Goal: Task Accomplishment & Management: Manage account settings

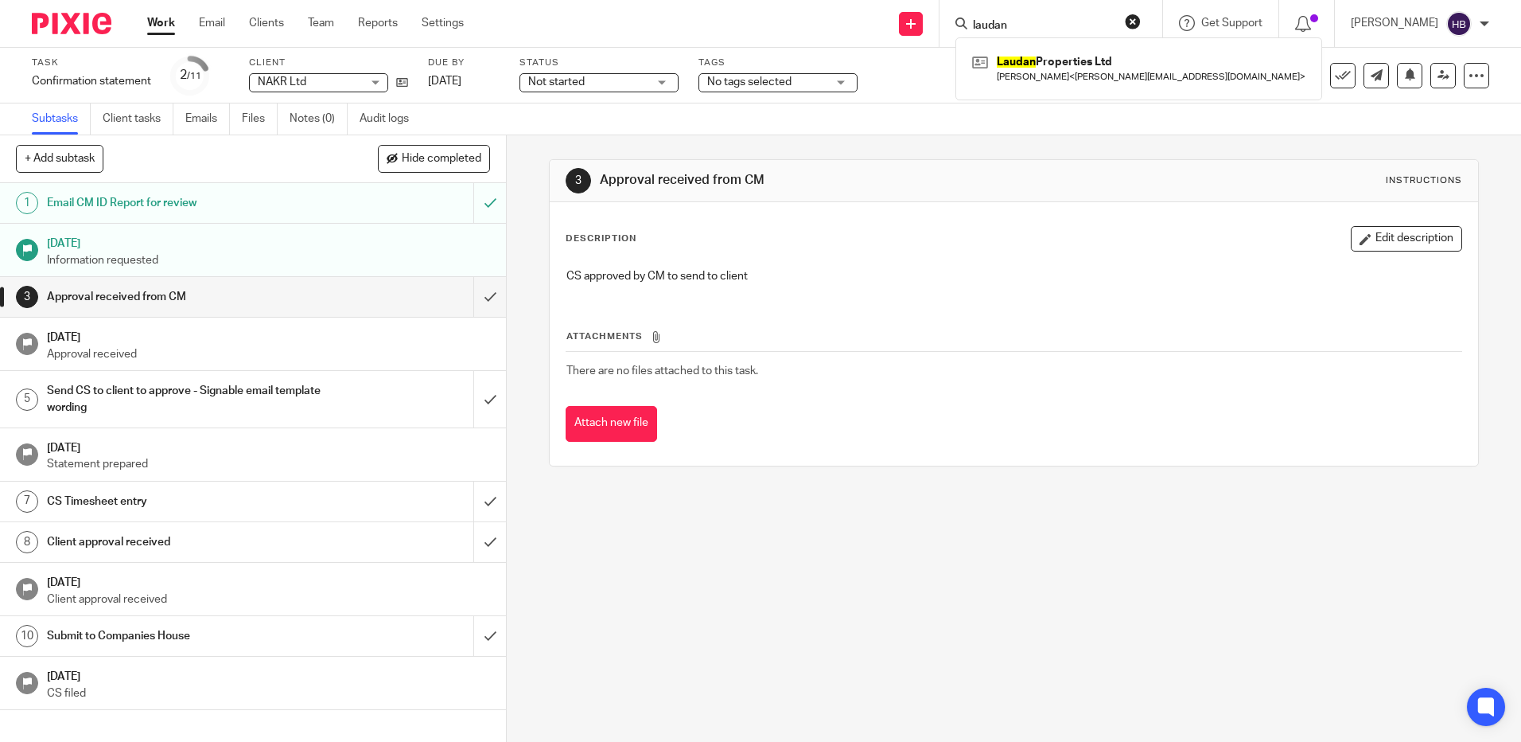
drag, startPoint x: 1037, startPoint y: 26, endPoint x: 886, endPoint y: 17, distance: 151.5
click at [890, 17] on div "Send new email Create task Add client laudan Laudan Properties Ltd Nigel Steven…" at bounding box center [1005, 23] width 1034 height 47
type input "navig"
click button "submit" at bounding box center [0, 0] width 0 height 0
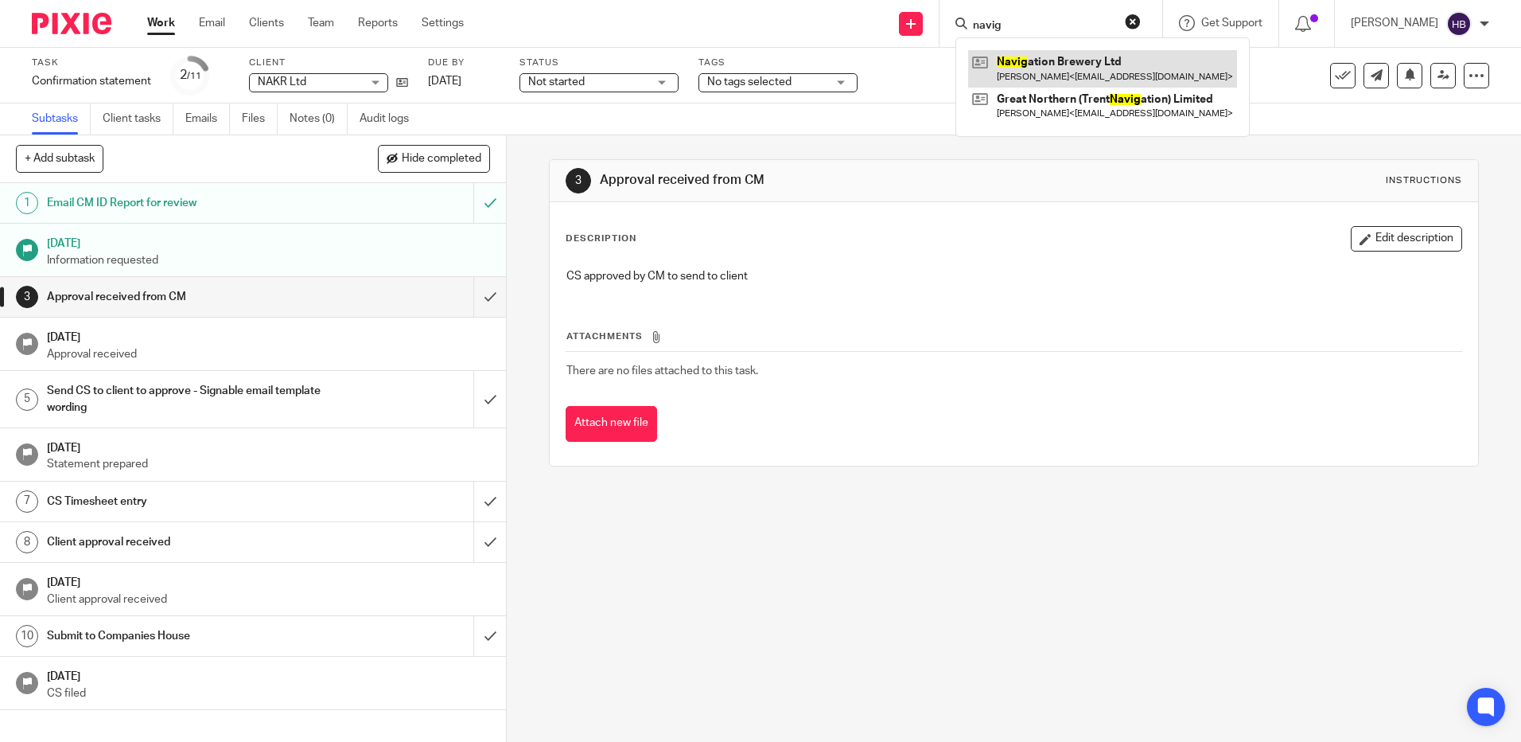
click at [1030, 66] on link at bounding box center [1102, 68] width 269 height 37
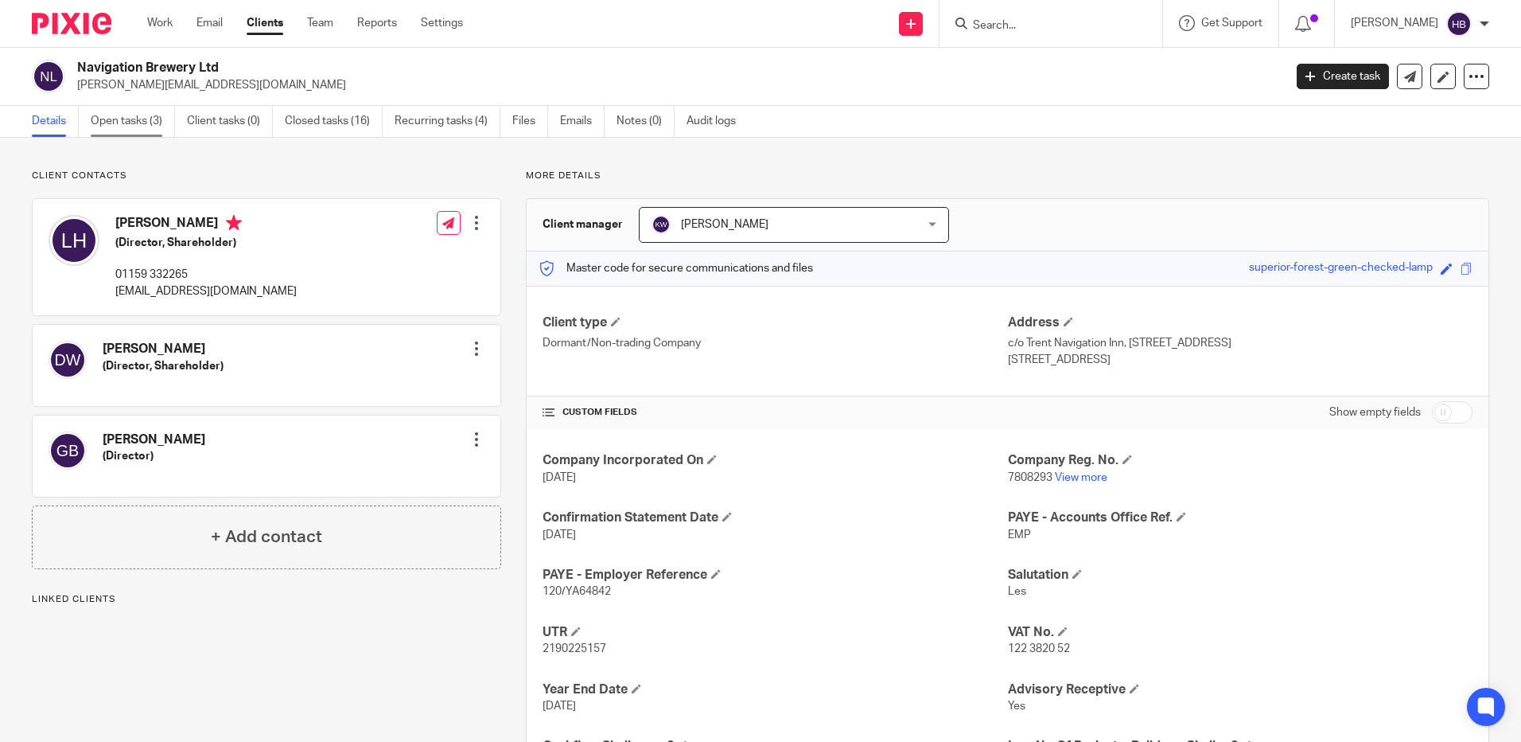
click at [117, 116] on link "Open tasks (3)" at bounding box center [133, 121] width 84 height 31
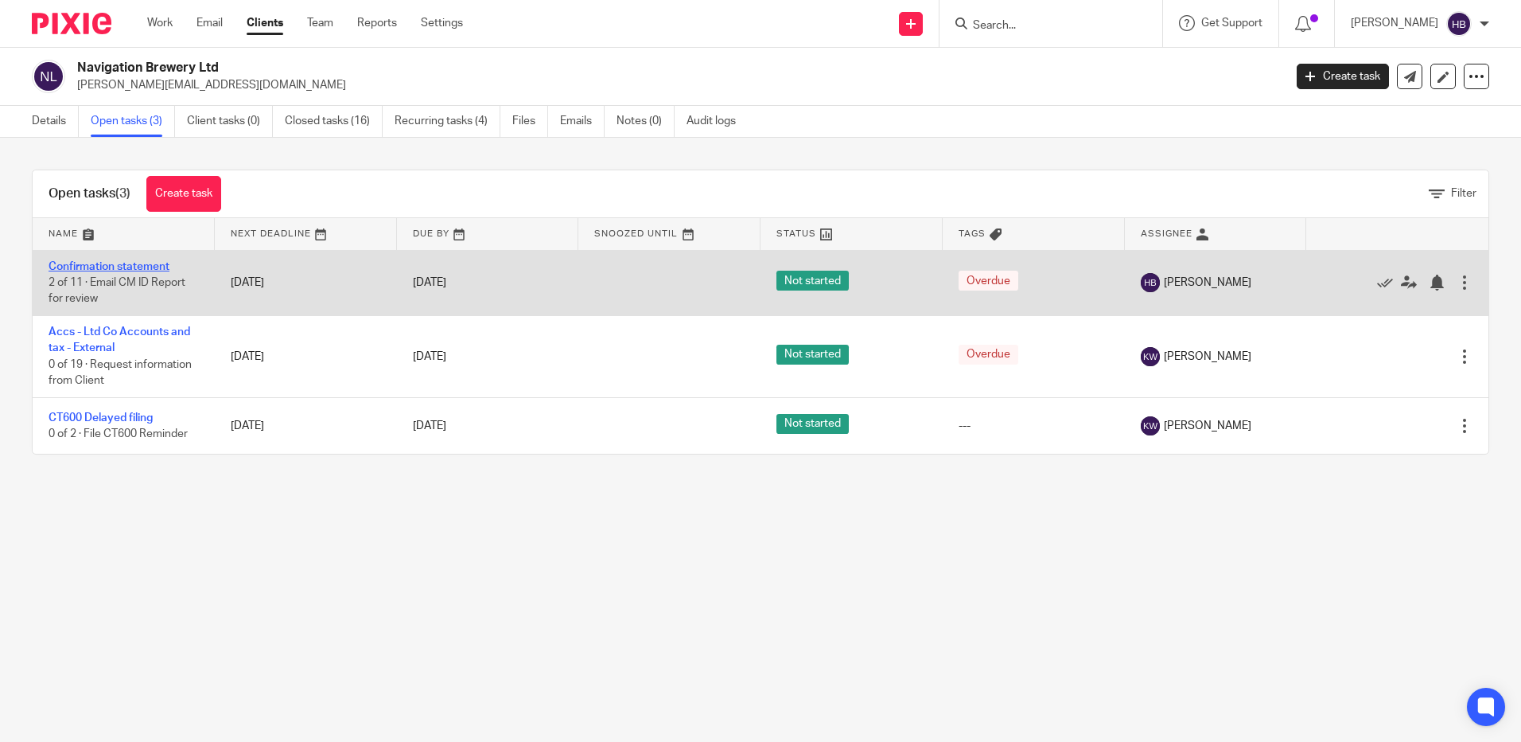
click at [92, 266] on link "Confirmation statement" at bounding box center [109, 266] width 121 height 11
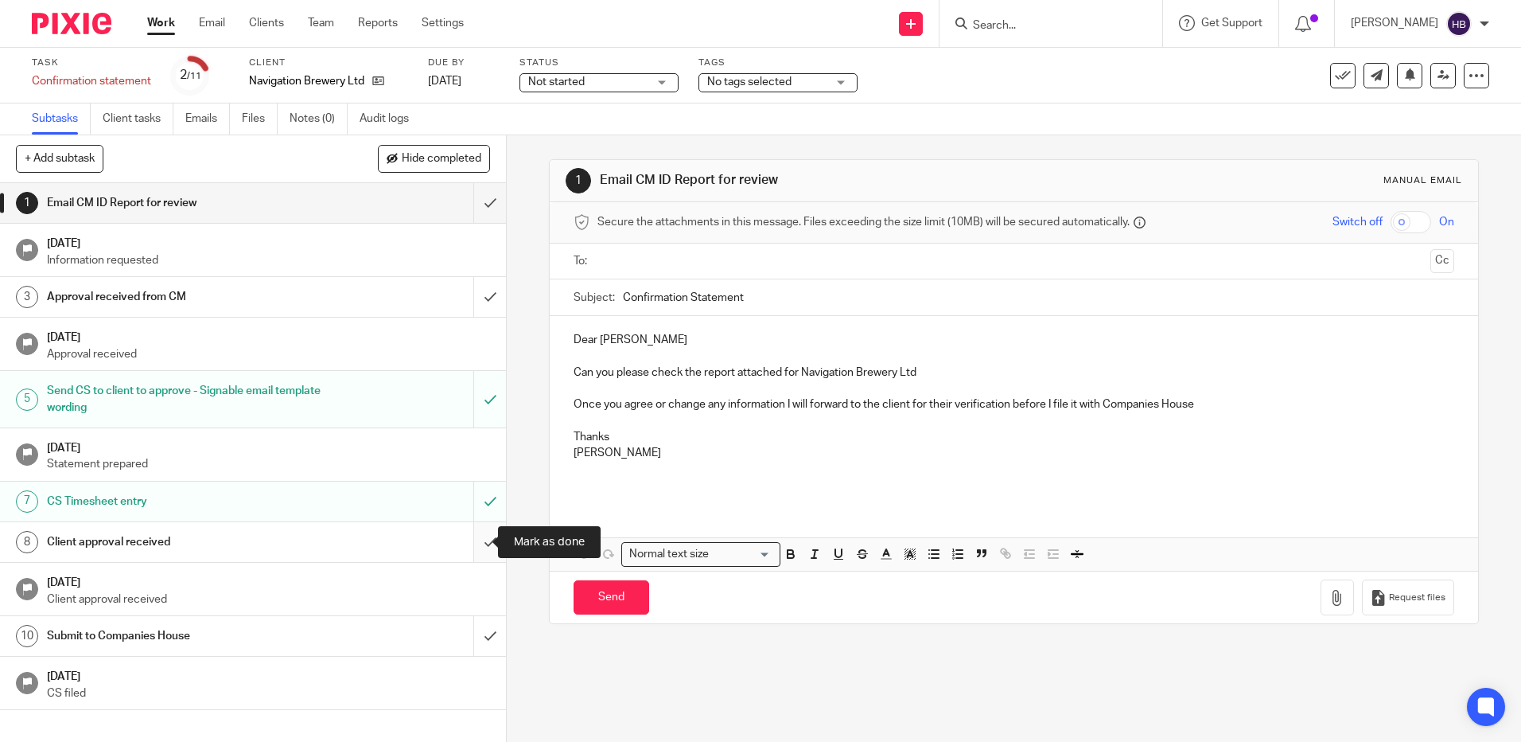
click at [473, 543] on input "submit" at bounding box center [253, 542] width 506 height 40
click at [101, 600] on p "Client approval received" at bounding box center [269, 599] width 444 height 16
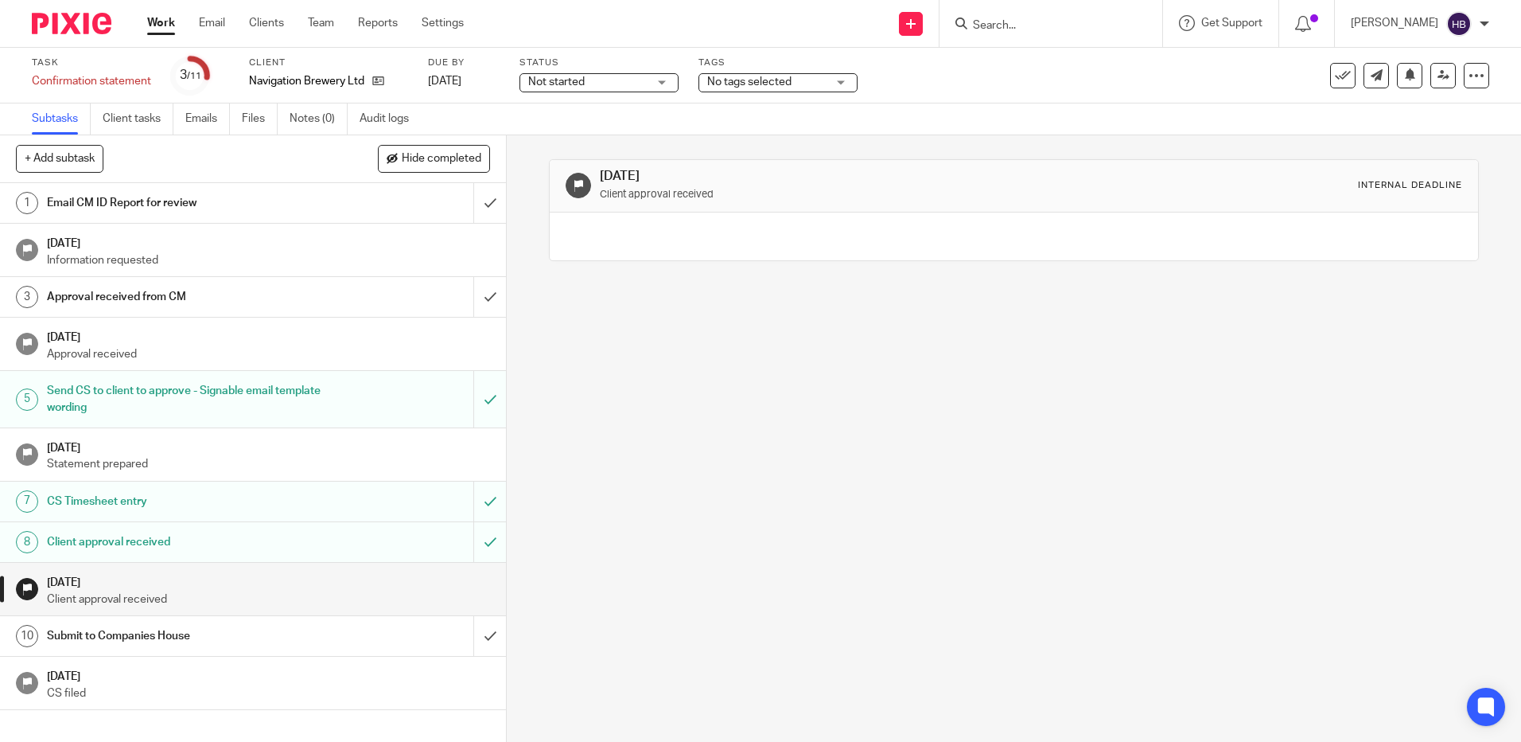
click at [140, 592] on p "Client approval received" at bounding box center [269, 599] width 444 height 16
click at [128, 638] on h1 "Submit to Companies House" at bounding box center [184, 636] width 274 height 24
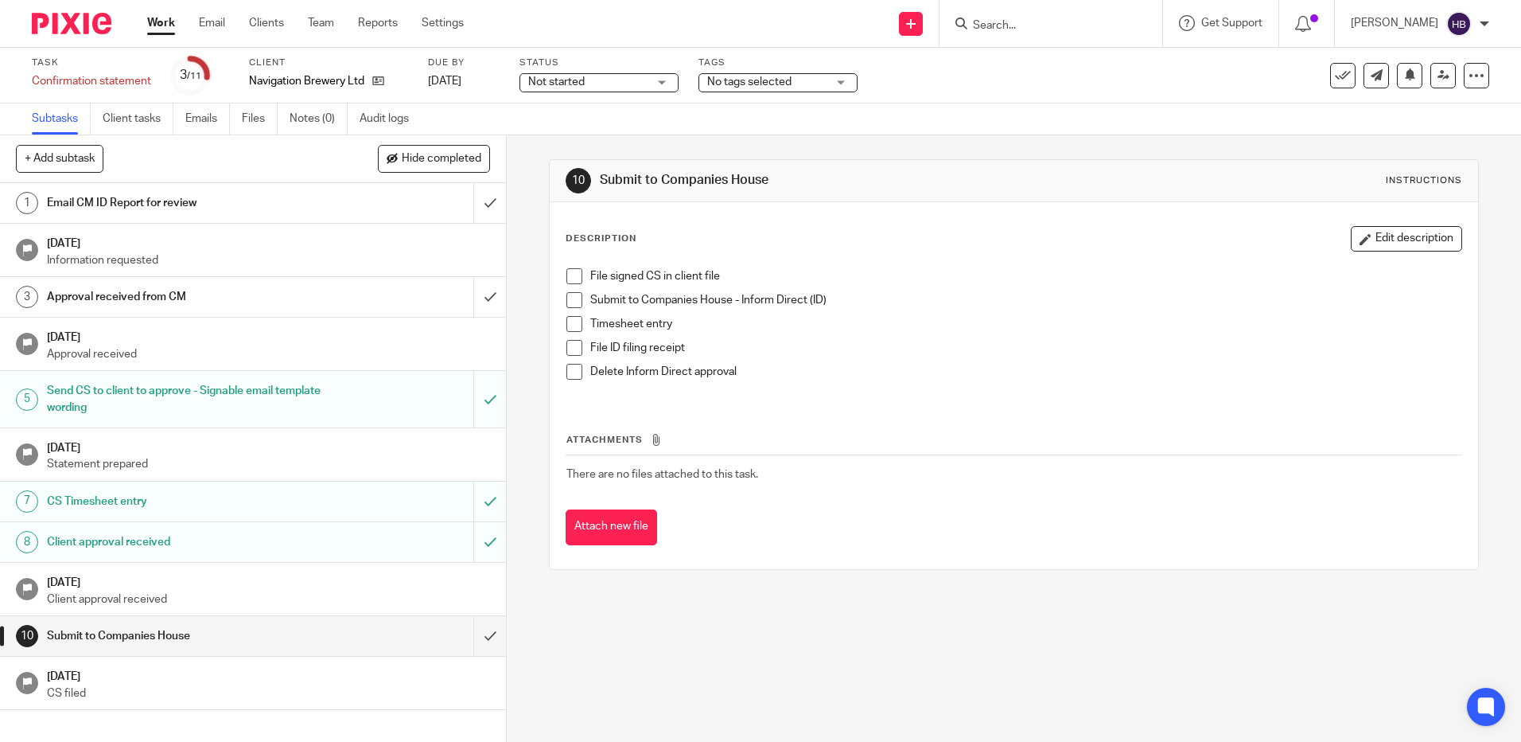
click at [570, 276] on span at bounding box center [575, 276] width 16 height 16
click at [567, 298] on span at bounding box center [575, 300] width 16 height 16
click at [569, 325] on span at bounding box center [575, 324] width 16 height 16
click at [569, 345] on span at bounding box center [575, 348] width 16 height 16
click at [569, 368] on span at bounding box center [575, 372] width 16 height 16
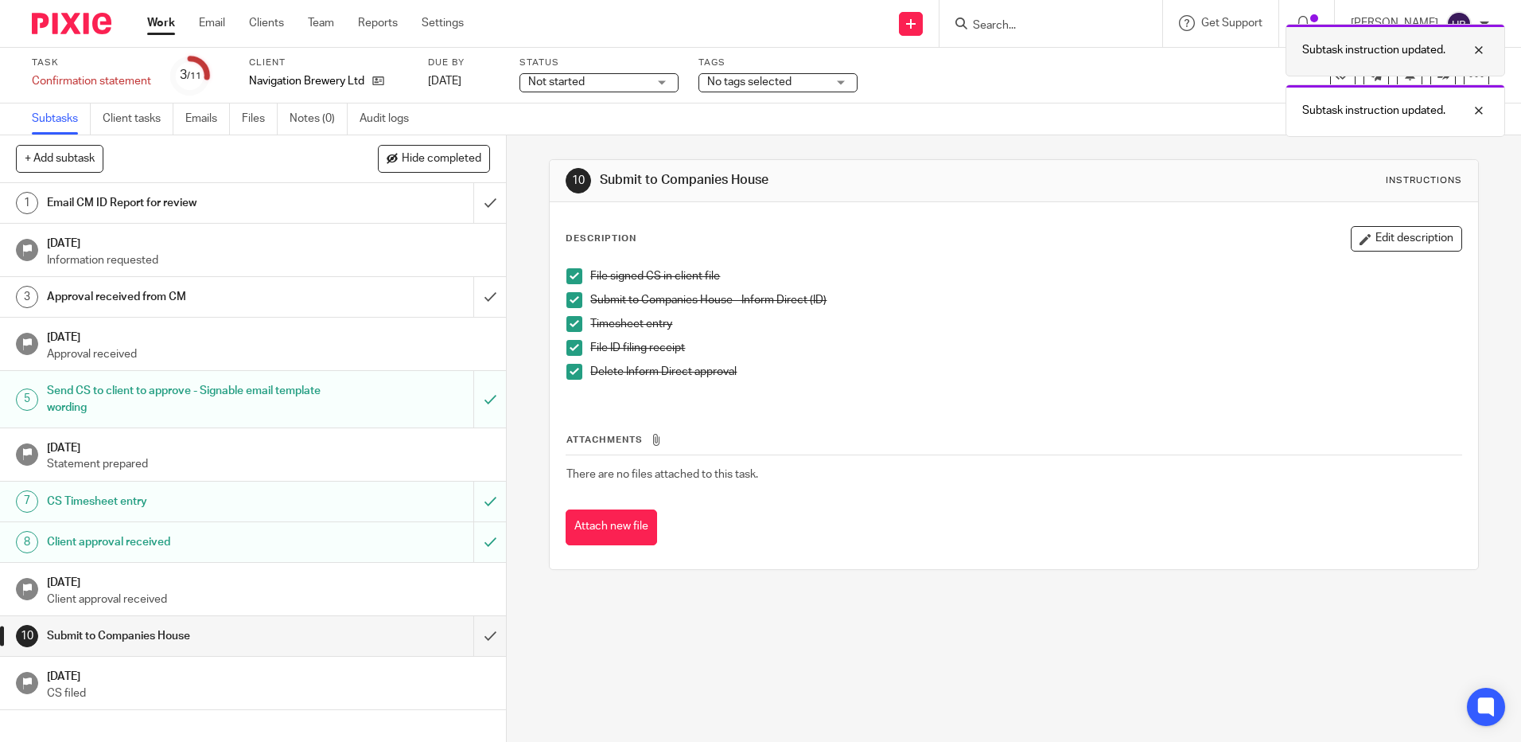
click at [1482, 46] on div at bounding box center [1467, 50] width 43 height 19
click at [1479, 49] on div at bounding box center [1467, 50] width 43 height 19
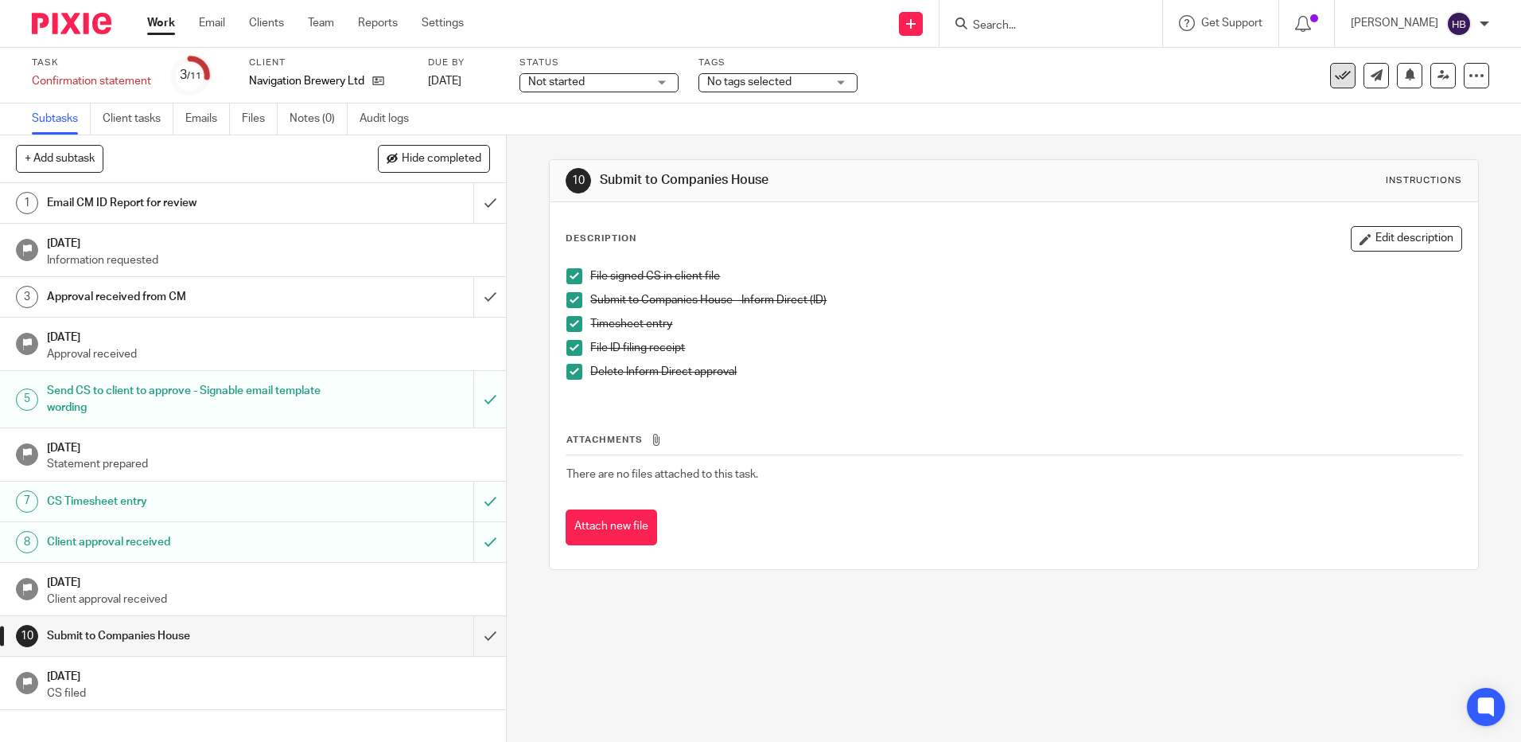
click at [1335, 72] on icon at bounding box center [1343, 76] width 16 height 16
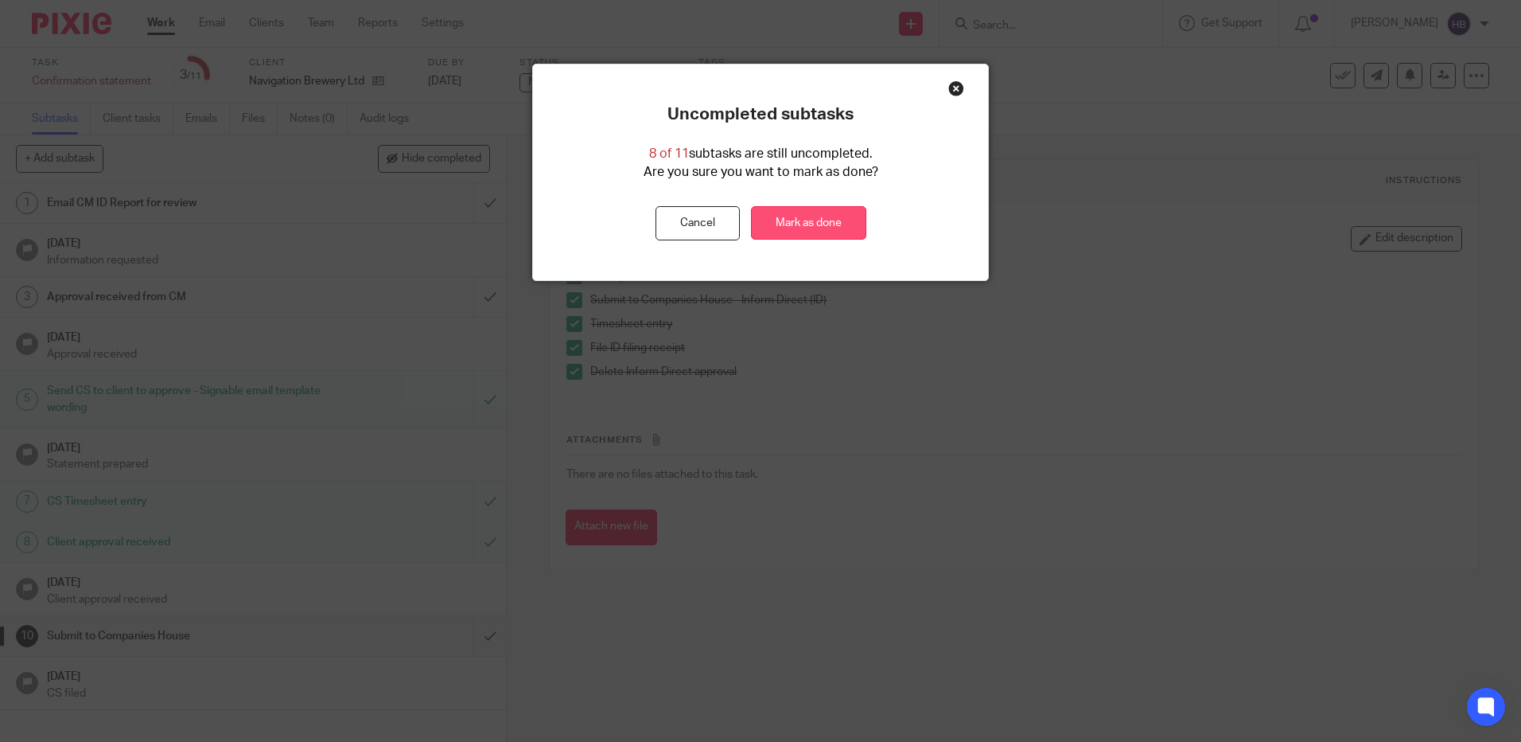
click at [807, 221] on link "Mark as done" at bounding box center [808, 223] width 115 height 34
